Goal: Check status: Check status

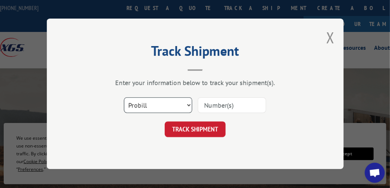
click at [188, 104] on select "Select category... Probill BOL PO" at bounding box center [158, 106] width 68 height 16
select select "bol"
click at [124, 98] on select "Select category... Probill BOL PO" at bounding box center [158, 106] width 68 height 16
click at [144, 105] on select "Select category... Probill BOL PO" at bounding box center [158, 106] width 68 height 16
click at [171, 104] on select "Select category... Probill BOL PO" at bounding box center [158, 106] width 68 height 16
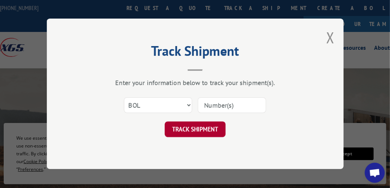
click at [197, 126] on button "TRACK SHIPMENT" at bounding box center [195, 130] width 61 height 16
type input "5286172"
click at [194, 128] on button "TRACK SHIPMENT" at bounding box center [195, 130] width 61 height 16
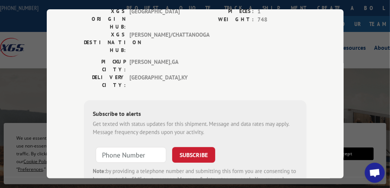
scroll to position [137, 0]
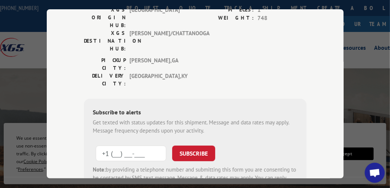
click at [131, 145] on input "+1 (___) ___-____" at bounding box center [131, 153] width 70 height 16
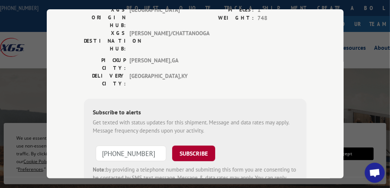
type input "[PHONE_NUMBER]"
click at [201, 145] on button "SUBSCRIBE" at bounding box center [193, 153] width 43 height 16
